Goal: Information Seeking & Learning: Learn about a topic

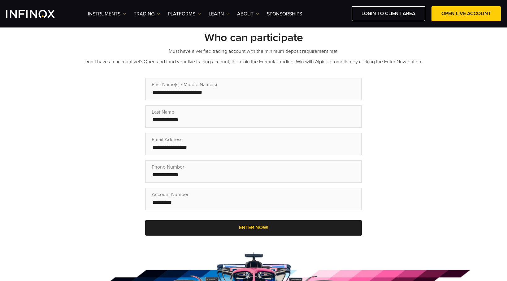
scroll to position [186, 0]
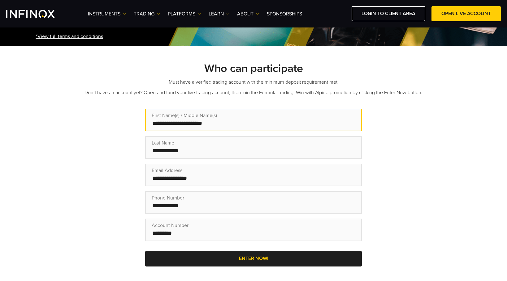
click at [227, 109] on input "text" at bounding box center [253, 120] width 217 height 23
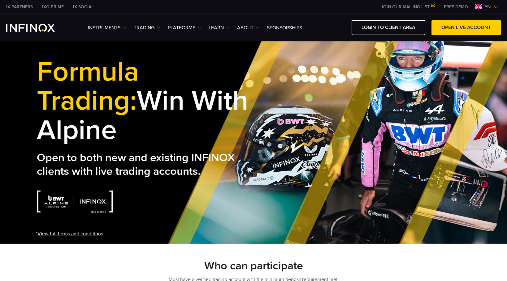
click at [496, 6] on img at bounding box center [495, 6] width 5 height 5
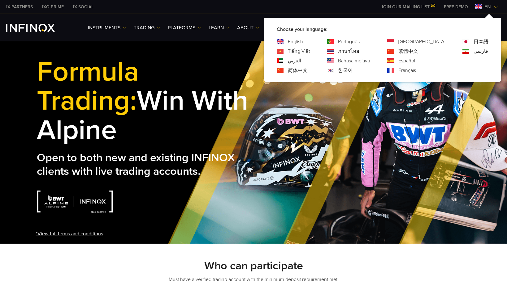
click at [359, 40] on link "Português" at bounding box center [349, 41] width 22 height 7
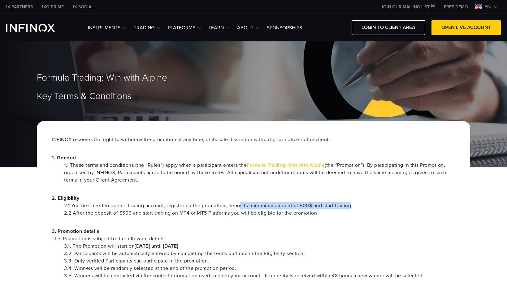
drag, startPoint x: 246, startPoint y: 207, endPoint x: 242, endPoint y: 222, distance: 15.8
click at [353, 208] on li "2.1 You first need to open a trading account, register on the promotion, deposi…" at bounding box center [259, 205] width 391 height 7
click at [116, 217] on li "2.2 After the deposit of $500 and start trading on MT4 or MT5 Platforms you wil…" at bounding box center [259, 213] width 391 height 7
drag, startPoint x: 236, startPoint y: 213, endPoint x: 257, endPoint y: 212, distance: 20.7
click at [257, 212] on li "2.2 After the deposit of $500 and start trading on MT4 or MT5 Platforms you wil…" at bounding box center [259, 213] width 391 height 7
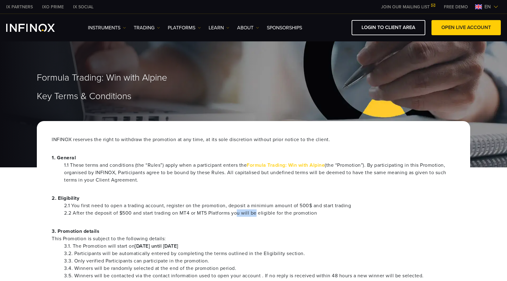
click at [497, 6] on img at bounding box center [495, 6] width 5 height 5
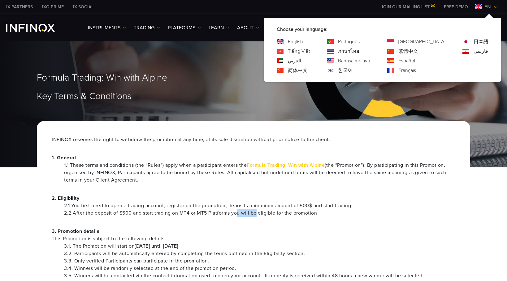
click at [359, 40] on link "Português" at bounding box center [349, 41] width 22 height 7
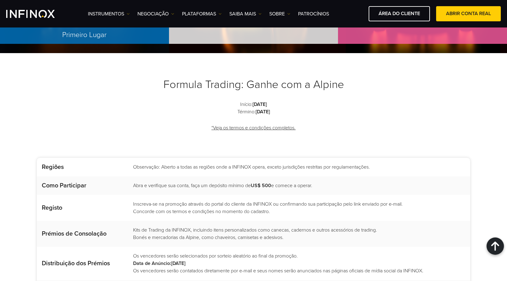
scroll to position [711, 0]
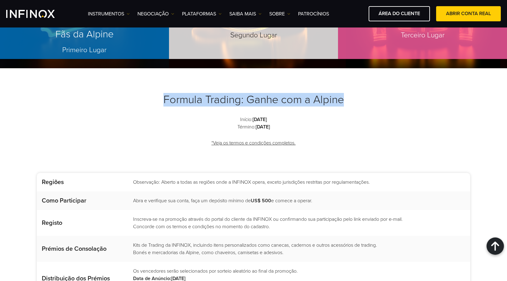
drag, startPoint x: 346, startPoint y: 99, endPoint x: 163, endPoint y: 93, distance: 182.6
click at [163, 93] on h2 "Formula Trading: Ganhe com a Alpine" at bounding box center [253, 100] width 433 height 14
copy h2 "Formula Trading: Ganhe com a Alpine"
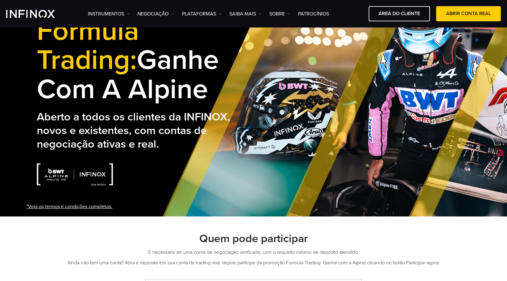
scroll to position [0, 0]
